Goal: Task Accomplishment & Management: Use online tool/utility

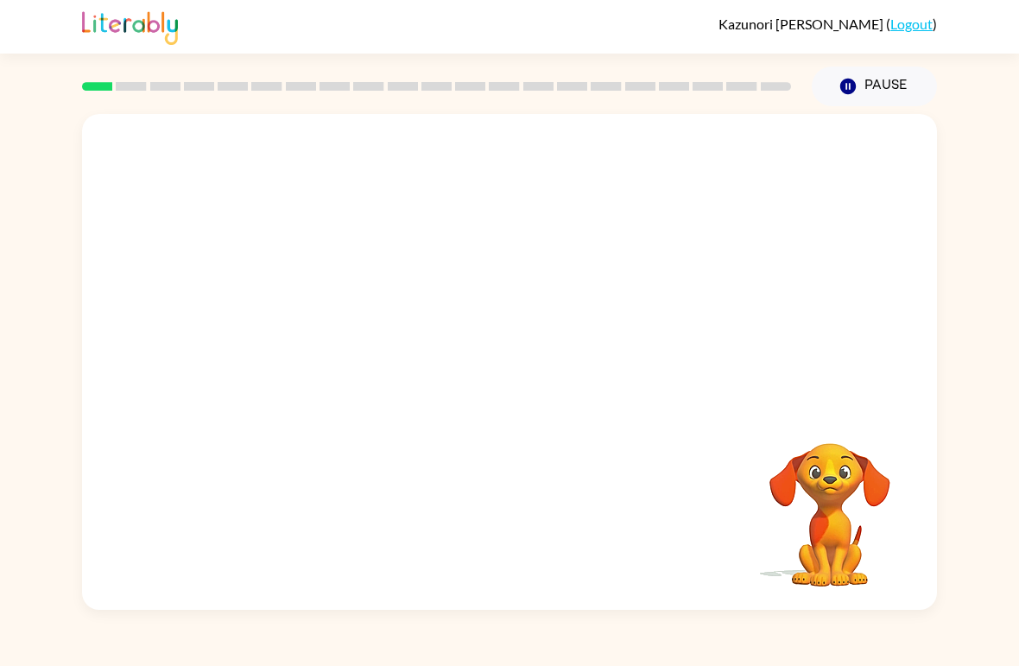
click at [101, 275] on div at bounding box center [509, 260] width 855 height 293
click at [900, 29] on link "Logout" at bounding box center [912, 24] width 42 height 16
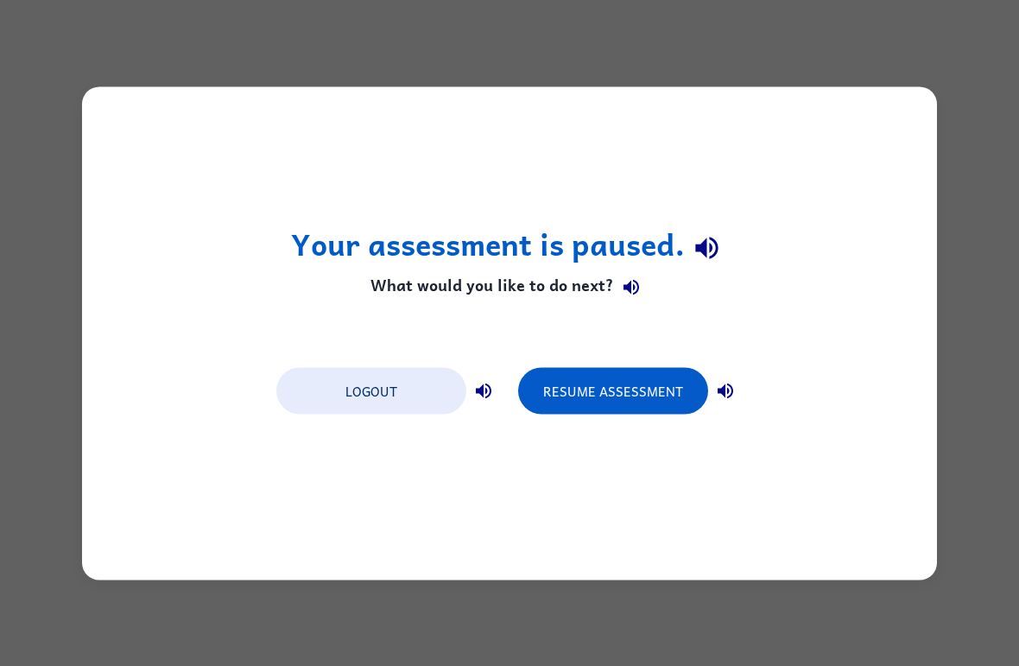
click at [375, 403] on button "Logout" at bounding box center [371, 390] width 190 height 47
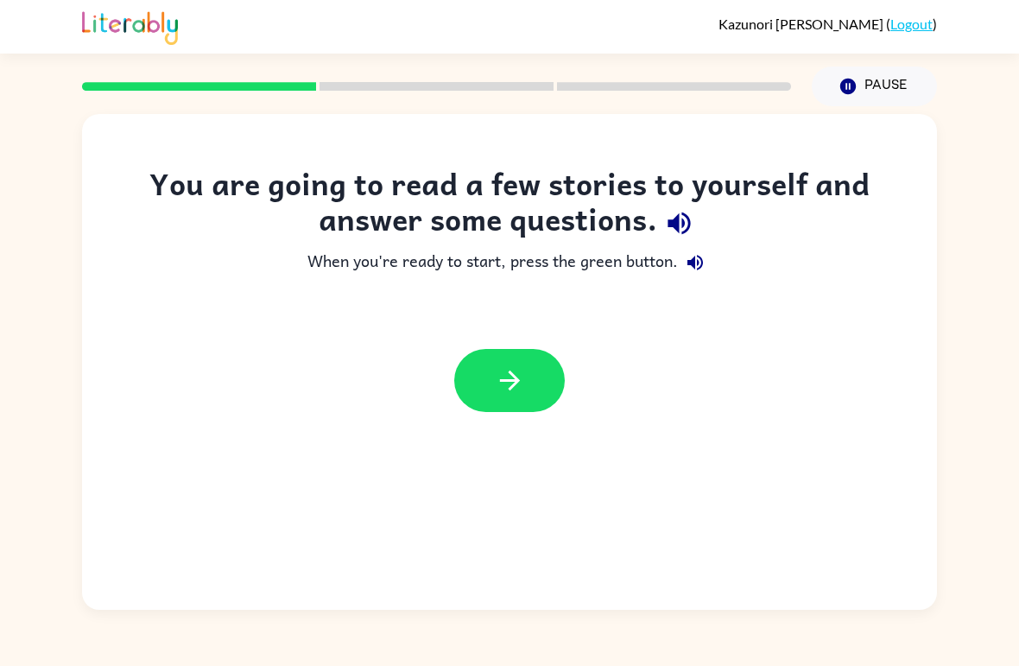
click at [495, 365] on button "button" at bounding box center [509, 380] width 111 height 63
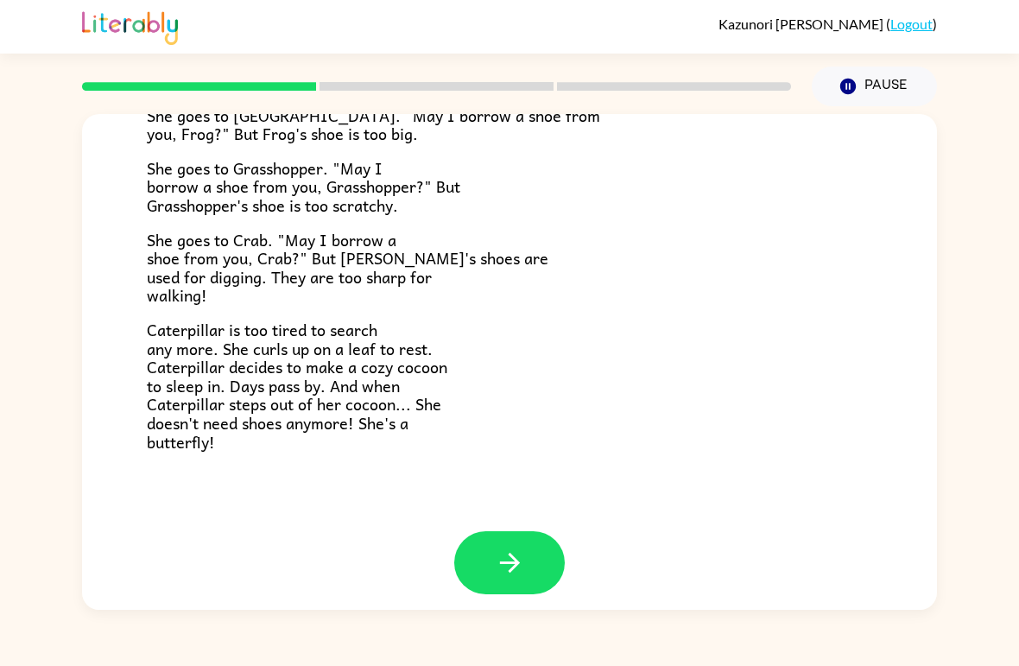
scroll to position [291, 0]
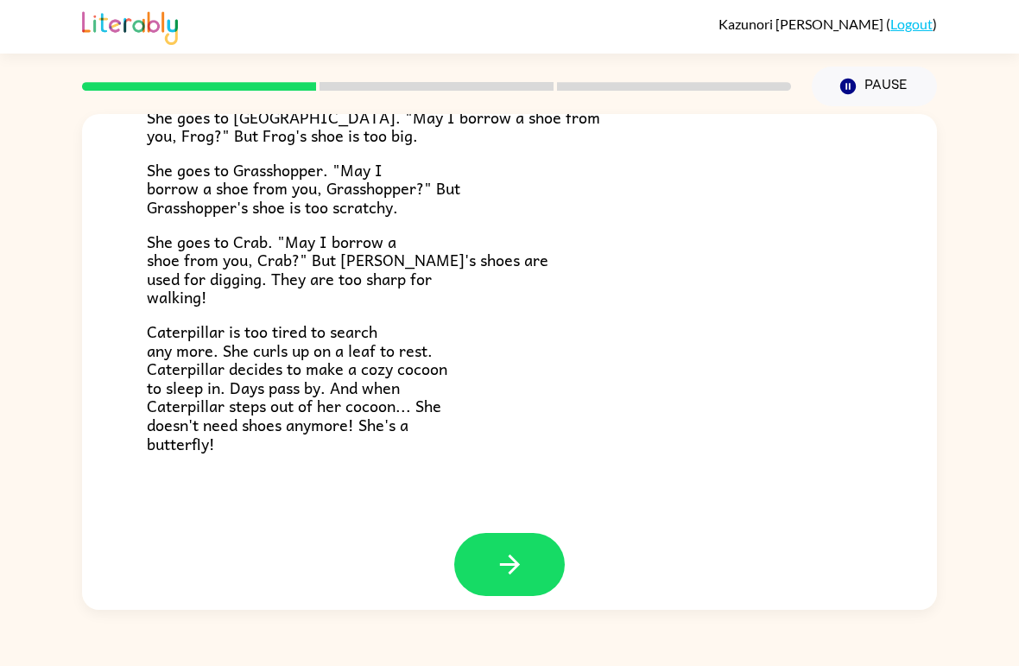
click at [521, 533] on button "button" at bounding box center [509, 564] width 111 height 63
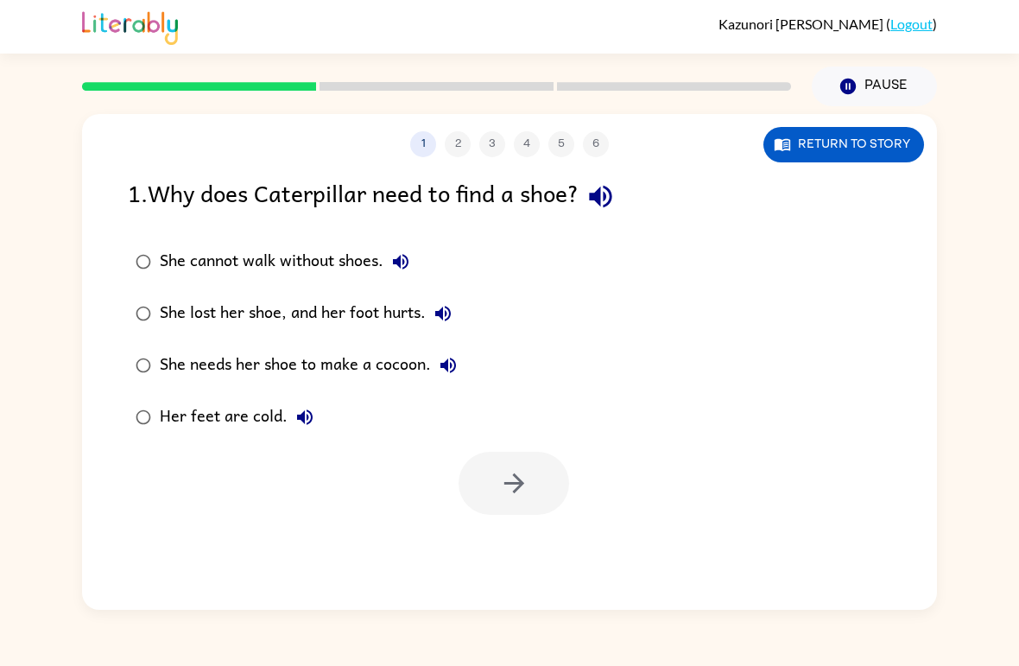
click at [899, 87] on button "Pause Pause" at bounding box center [874, 87] width 125 height 40
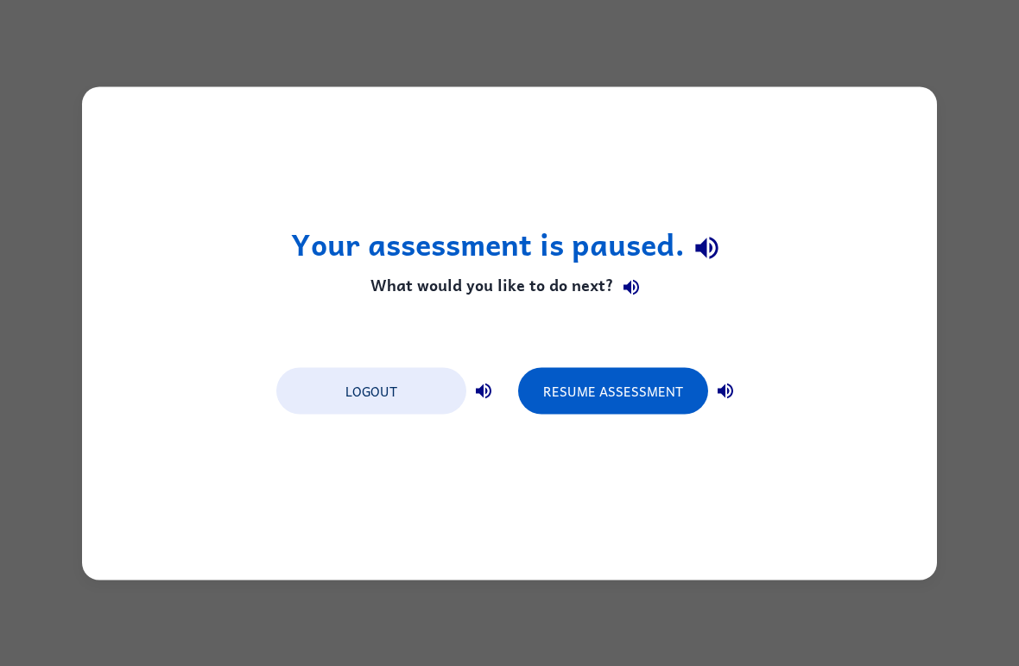
click at [363, 387] on button "Logout" at bounding box center [371, 390] width 190 height 47
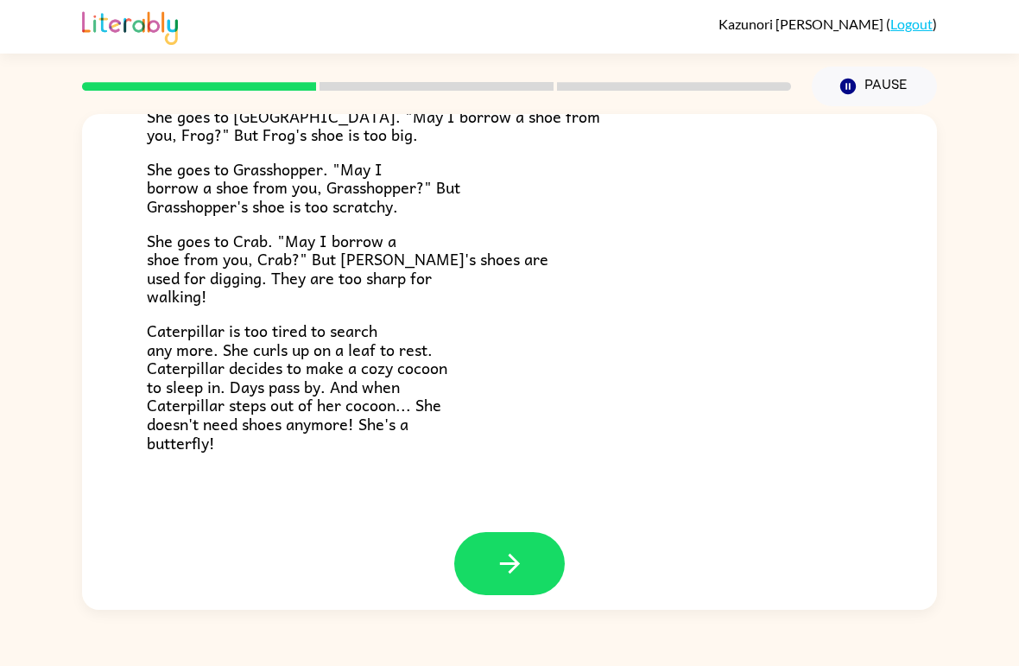
scroll to position [291, 0]
click at [452, 533] on div at bounding box center [509, 577] width 855 height 89
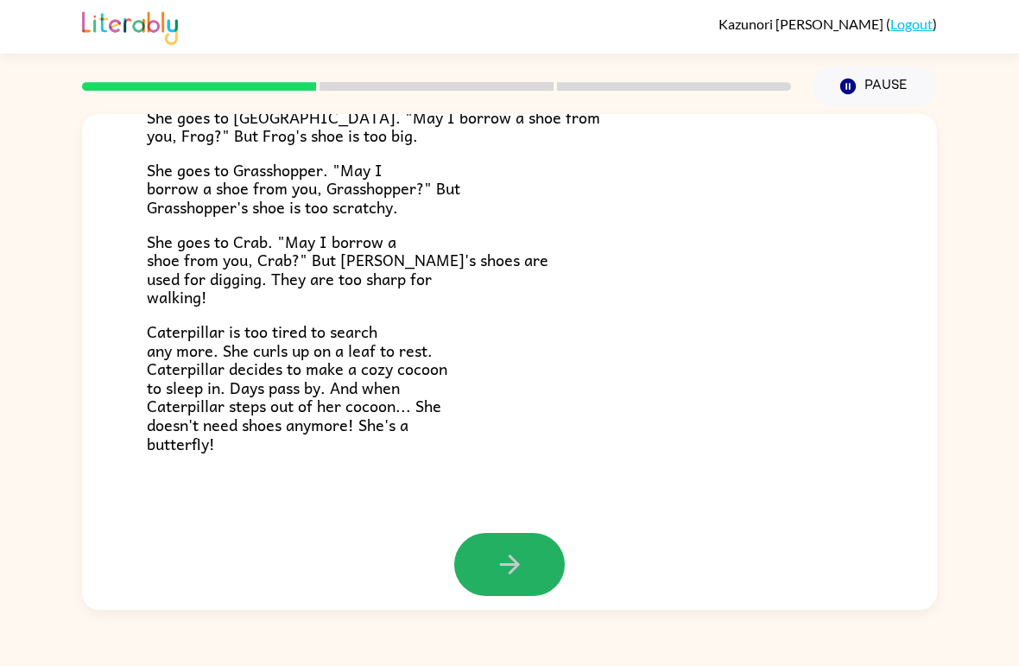
click at [514, 560] on icon "button" at bounding box center [510, 564] width 30 height 30
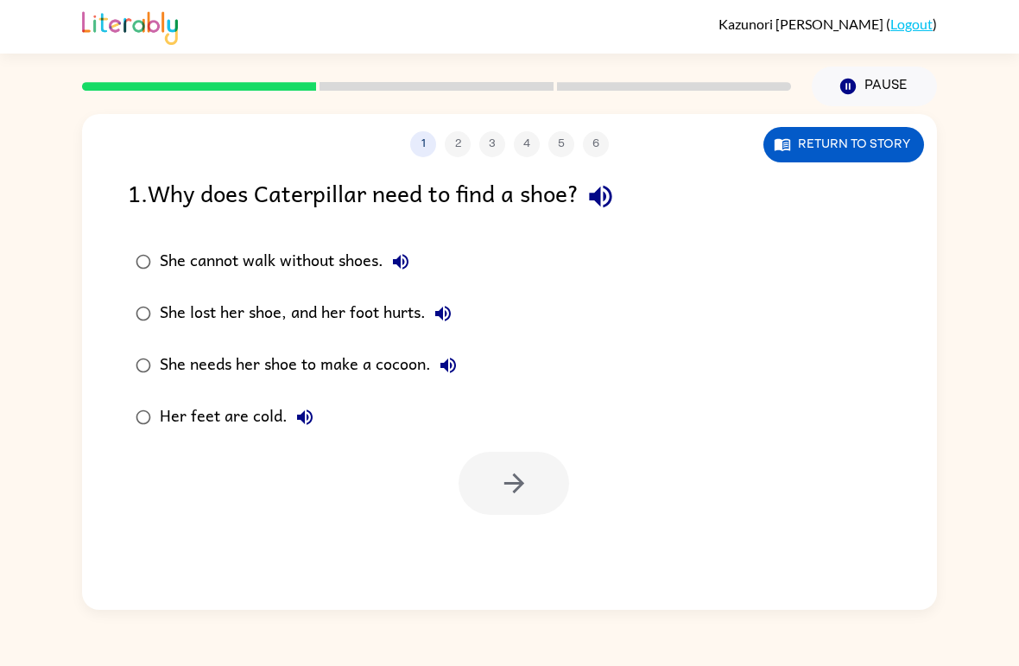
scroll to position [0, 0]
click at [562, 472] on button "button" at bounding box center [514, 483] width 111 height 63
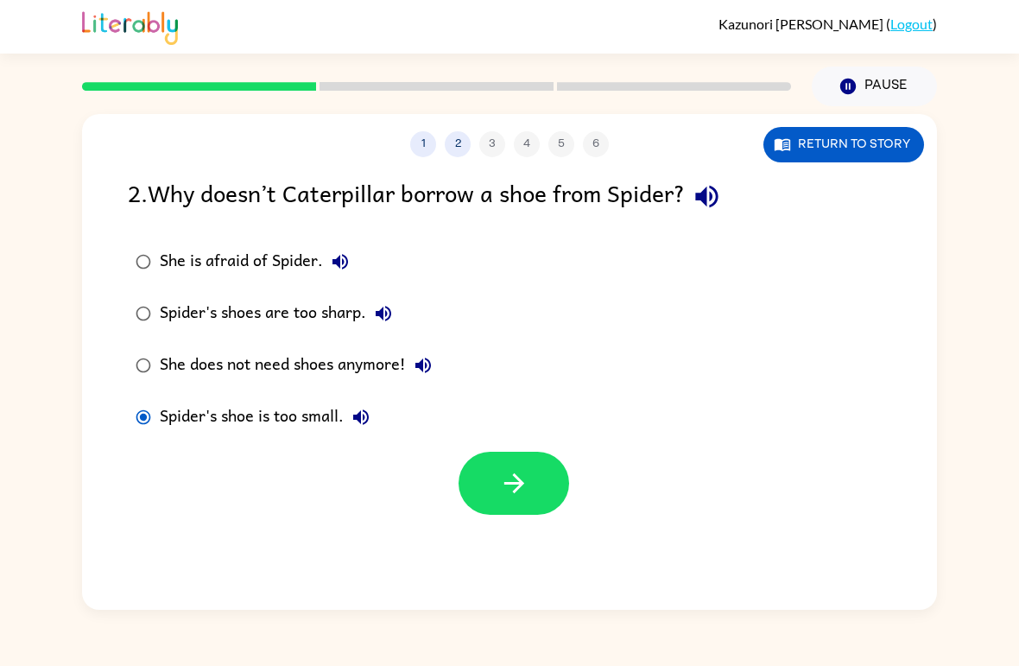
click at [519, 486] on icon "button" at bounding box center [514, 483] width 20 height 20
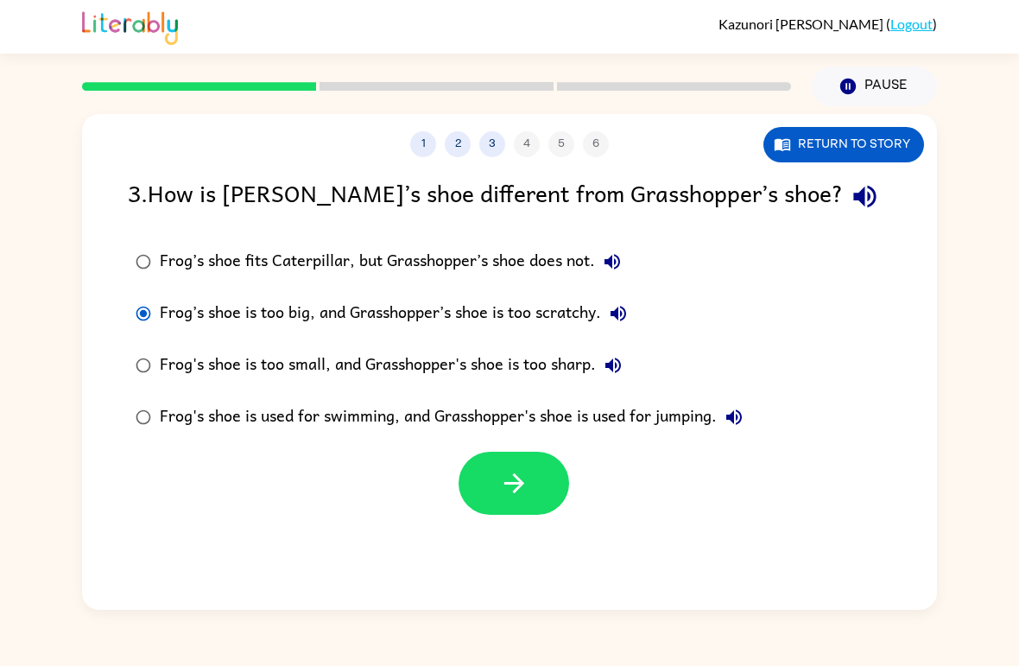
click at [512, 497] on icon "button" at bounding box center [514, 483] width 30 height 30
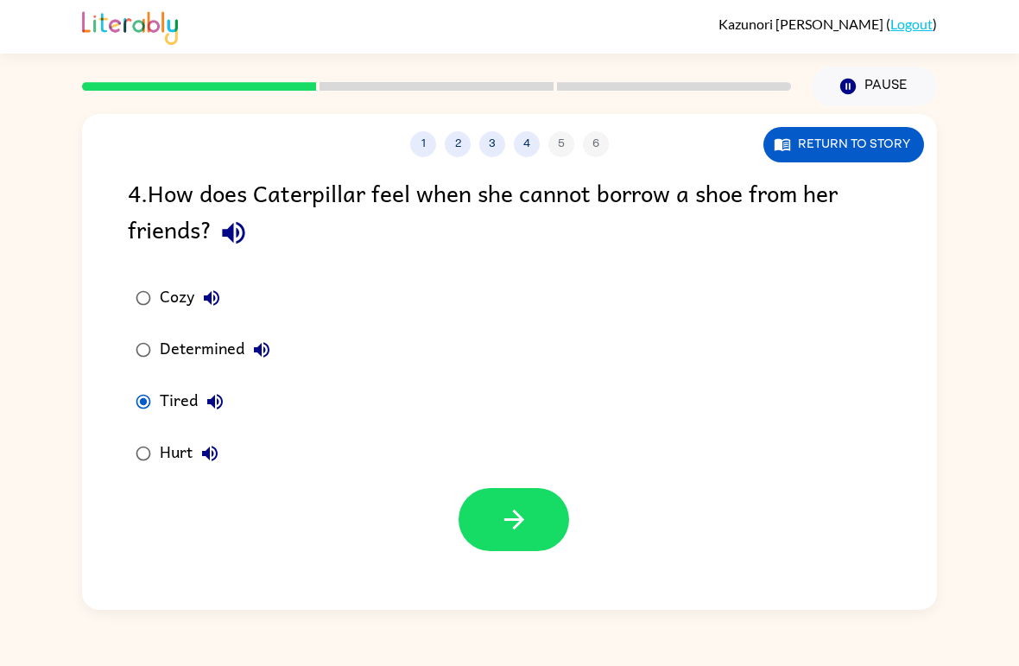
click at [533, 530] on button "button" at bounding box center [514, 519] width 111 height 63
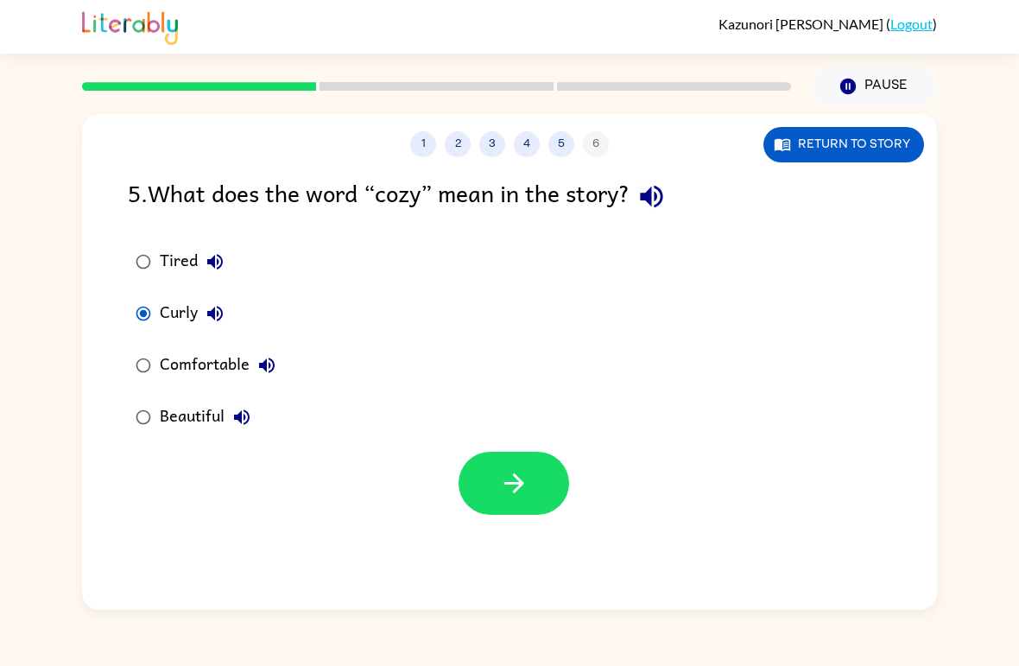
click at [519, 491] on icon "button" at bounding box center [514, 483] width 30 height 30
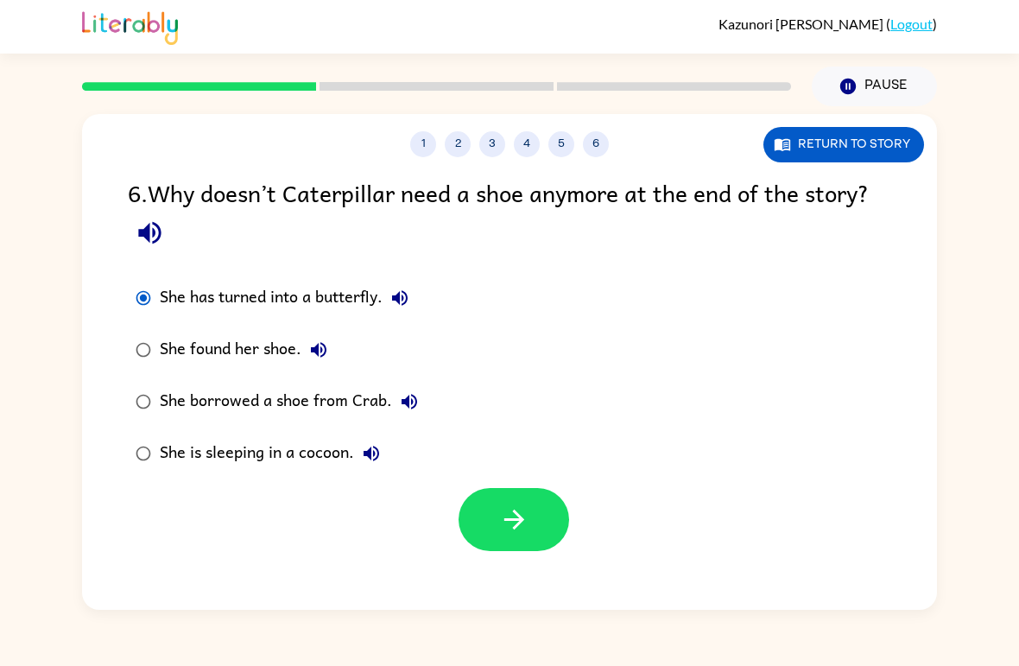
click at [520, 518] on icon "button" at bounding box center [514, 520] width 20 height 20
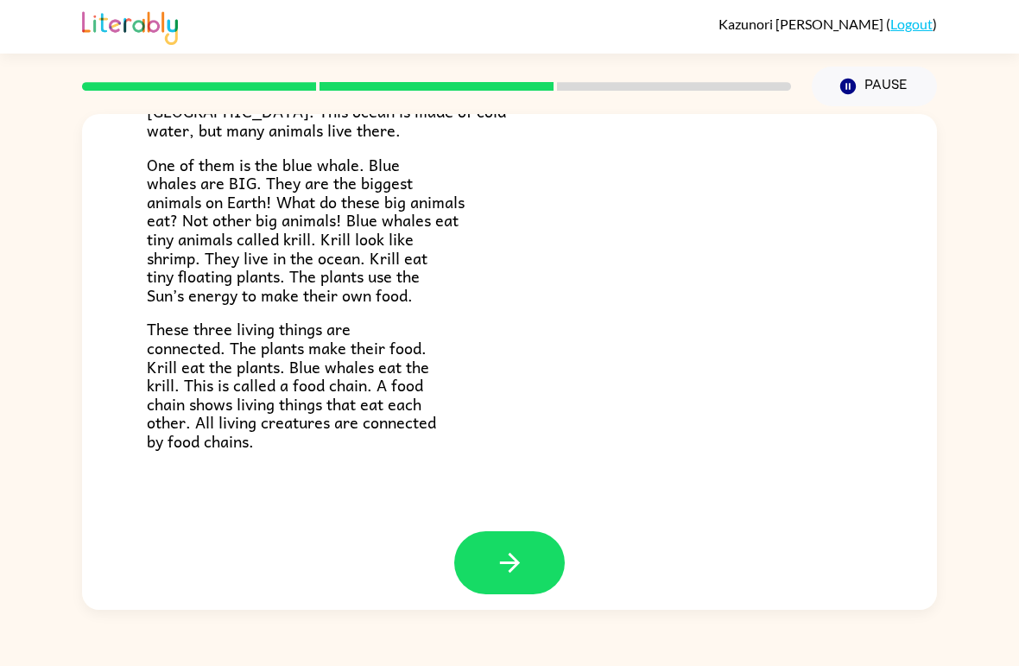
scroll to position [226, 0]
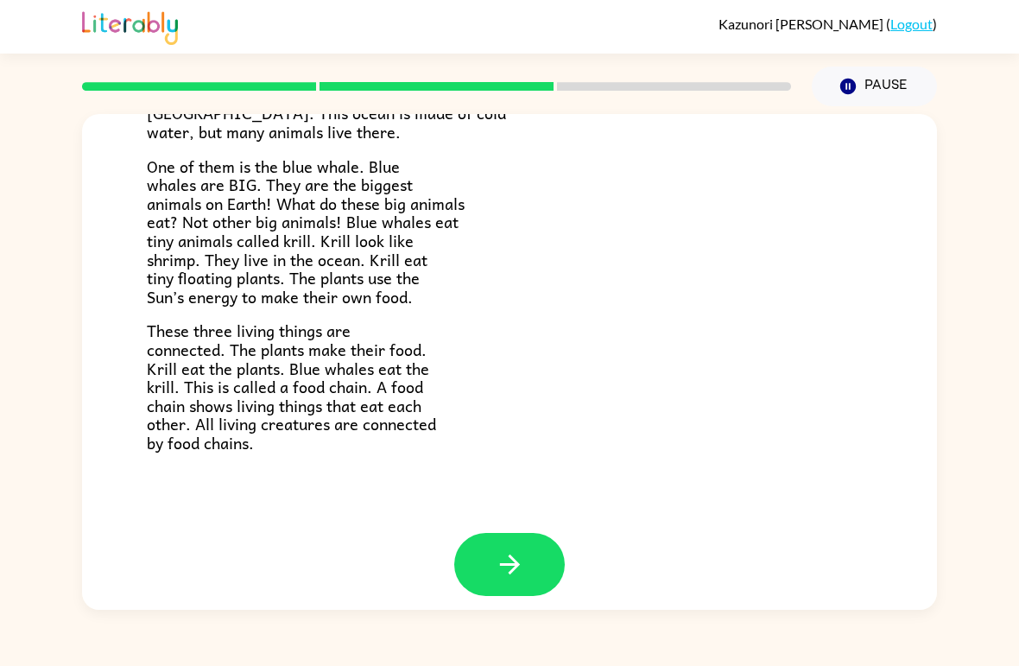
click at [520, 537] on button "button" at bounding box center [509, 564] width 111 height 63
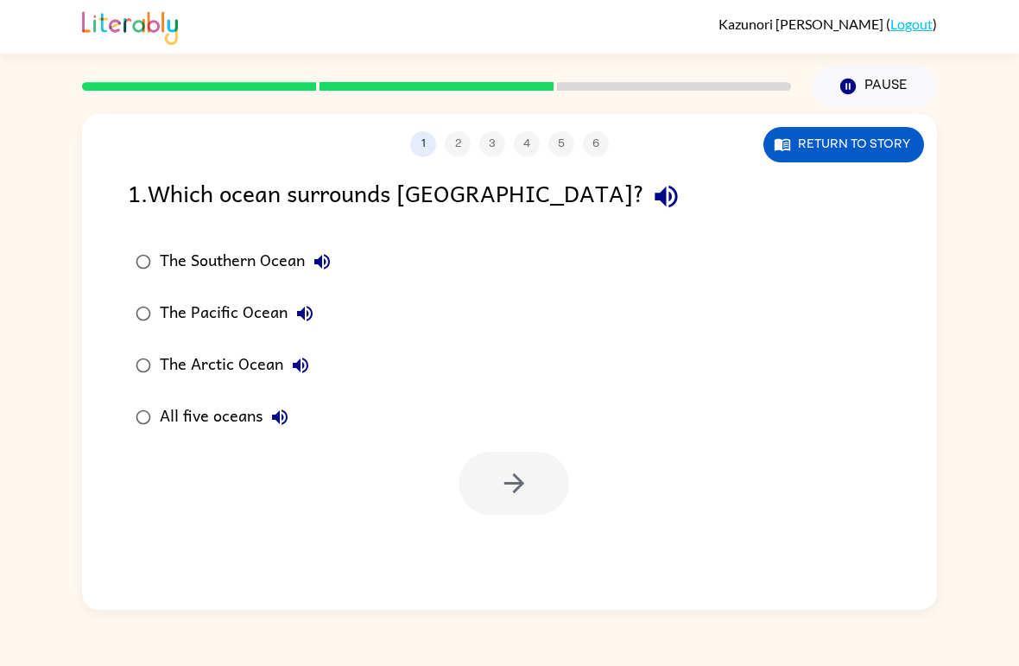
scroll to position [0, 0]
click at [502, 486] on icon "button" at bounding box center [514, 483] width 30 height 30
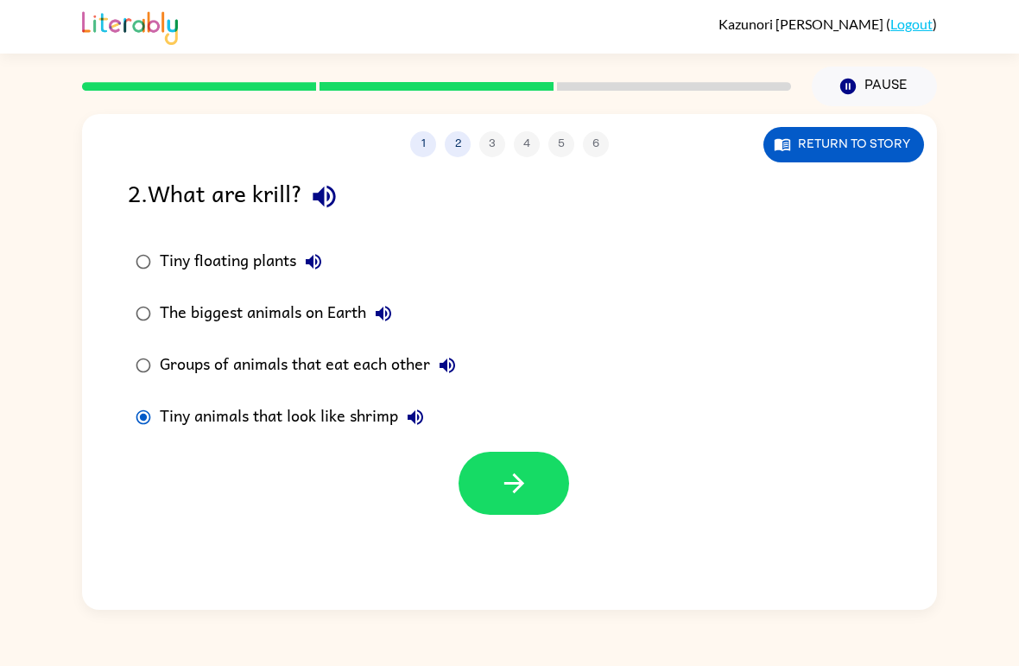
click at [521, 472] on icon "button" at bounding box center [514, 483] width 30 height 30
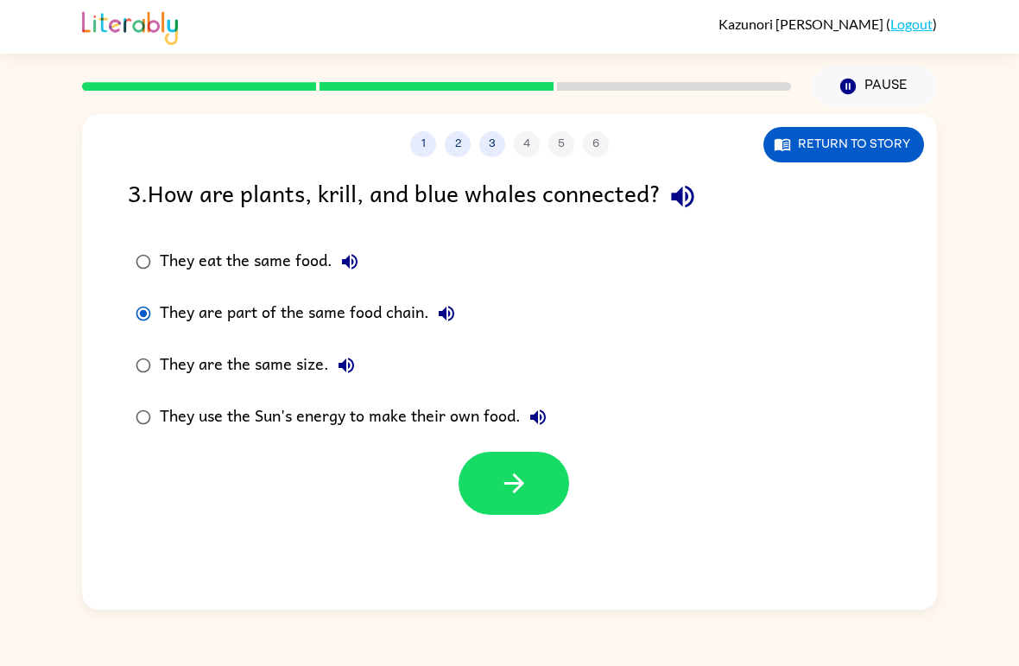
click at [492, 502] on button "button" at bounding box center [514, 483] width 111 height 63
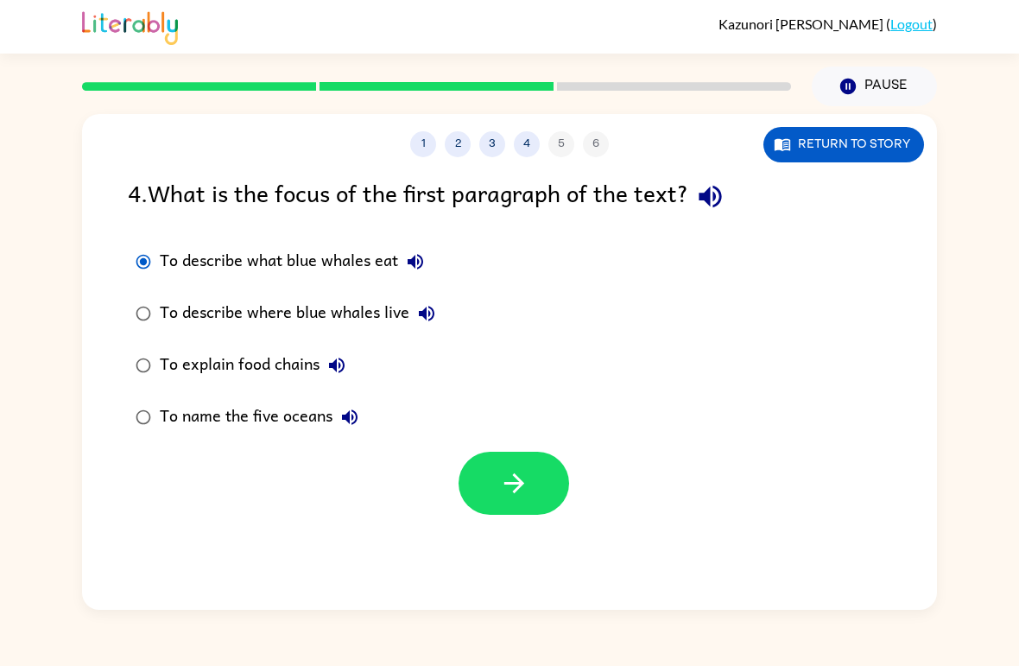
click at [486, 470] on button "button" at bounding box center [514, 483] width 111 height 63
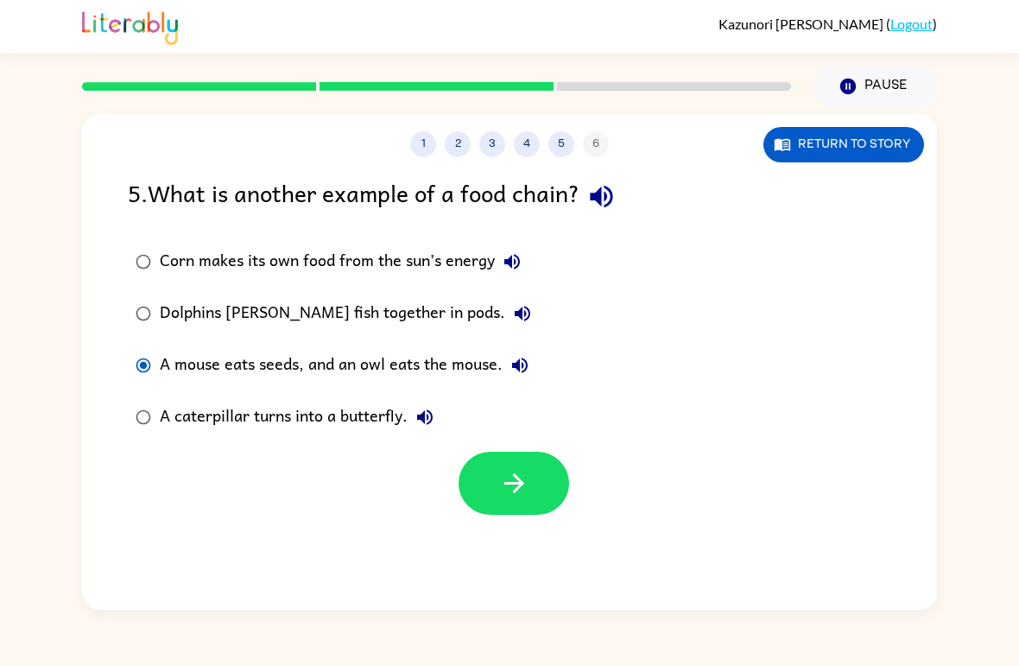
click at [505, 494] on icon "button" at bounding box center [514, 483] width 30 height 30
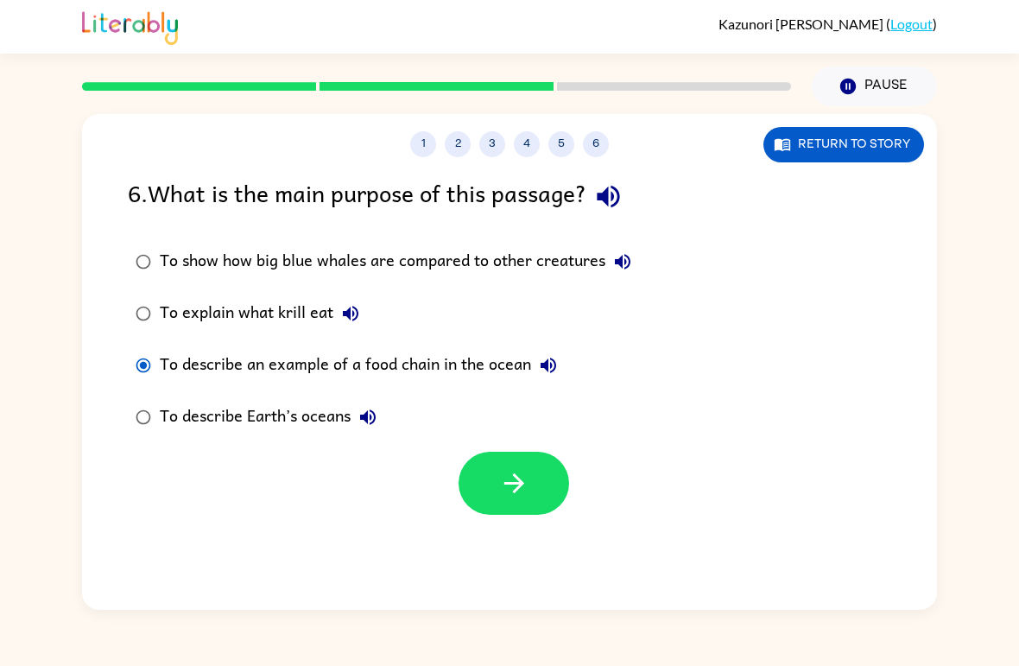
click at [516, 498] on icon "button" at bounding box center [514, 483] width 30 height 30
